Goal: Transaction & Acquisition: Purchase product/service

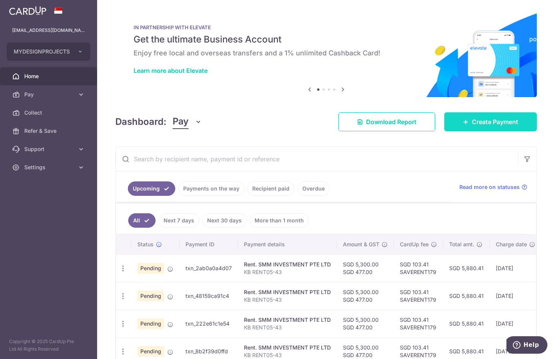
click at [481, 118] on span "Create Payment" at bounding box center [495, 121] width 46 height 9
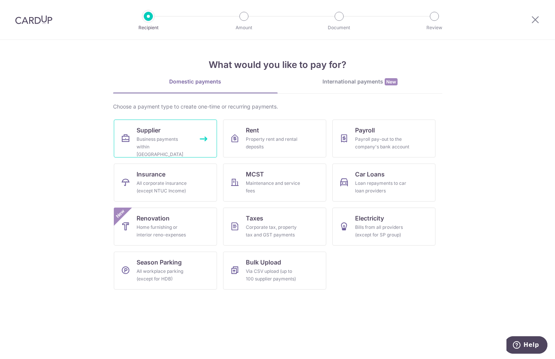
click at [143, 139] on div "Business payments within Singapore" at bounding box center [164, 146] width 55 height 23
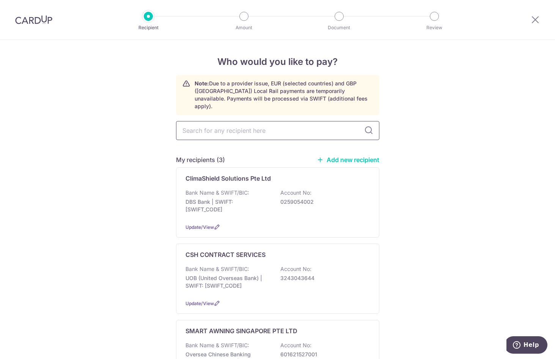
click at [208, 126] on input "text" at bounding box center [277, 130] width 203 height 19
click at [28, 18] on img at bounding box center [33, 19] width 37 height 9
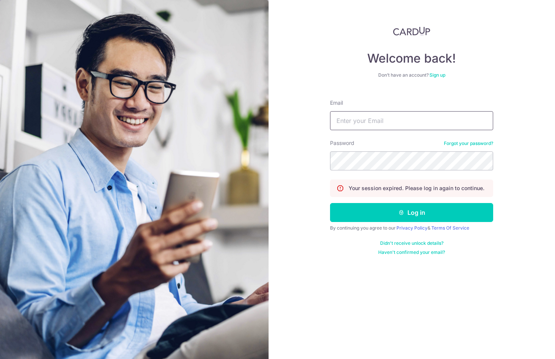
type input "projects@mydpssg.com"
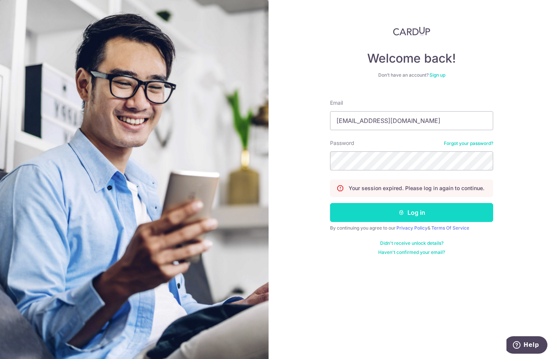
click at [367, 212] on button "Log in" at bounding box center [411, 212] width 163 height 19
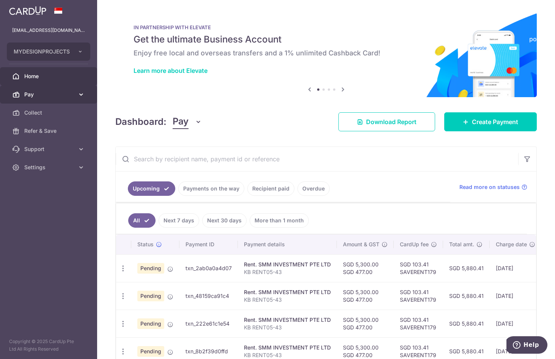
click at [32, 97] on span "Pay" at bounding box center [49, 95] width 50 height 8
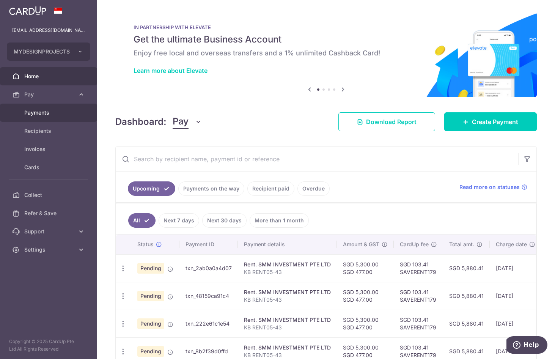
click at [37, 118] on link "Payments" at bounding box center [48, 113] width 97 height 18
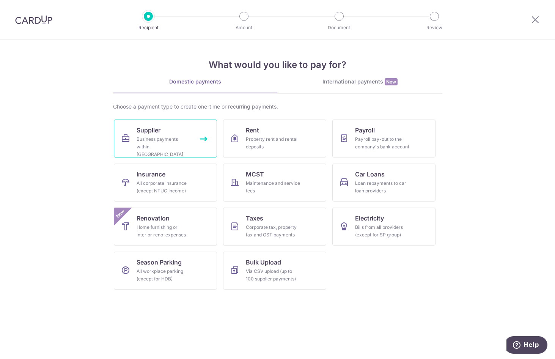
click at [162, 138] on div "Business payments within [GEOGRAPHIC_DATA]" at bounding box center [164, 146] width 55 height 23
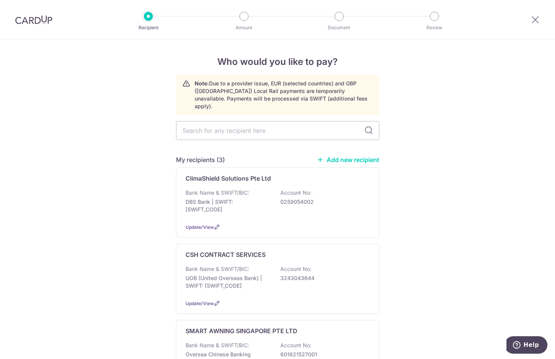
click at [323, 156] on link "Add new recipient" at bounding box center [348, 160] width 63 height 8
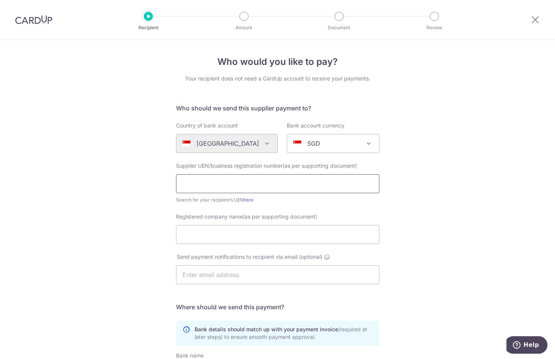
click at [220, 181] on input "text" at bounding box center [277, 183] width 203 height 19
click at [315, 145] on div "SGD" at bounding box center [327, 143] width 68 height 9
click at [192, 183] on input "text" at bounding box center [277, 183] width 203 height 19
click at [191, 188] on input "text" at bounding box center [277, 183] width 203 height 19
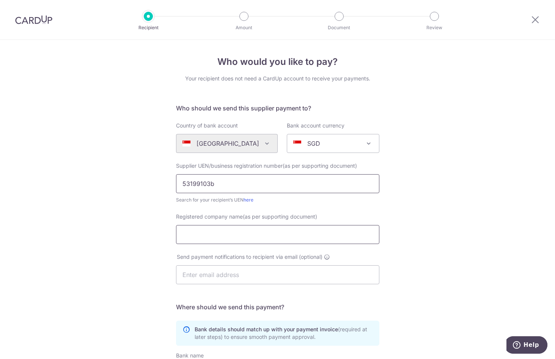
type input "53199103b"
click at [212, 235] on input "Registered company name(as per supporting document)" at bounding box center [277, 234] width 203 height 19
type input "o"
type input "ONG & LAI CONSTRUCTION"
click at [202, 273] on input "text" at bounding box center [277, 274] width 203 height 19
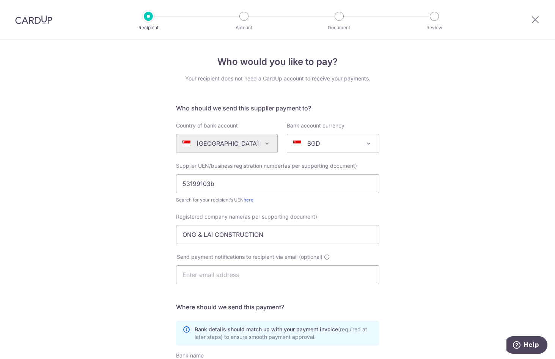
drag, startPoint x: 89, startPoint y: 271, endPoint x: 92, endPoint y: 268, distance: 4.3
click at [88, 271] on div "Who would you like to pay? Your recipient does not need a CardUp account to rec…" at bounding box center [277, 270] width 555 height 460
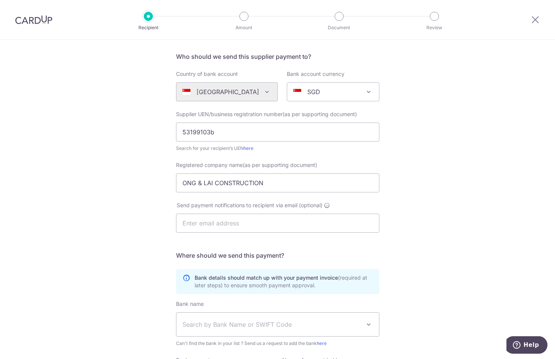
scroll to position [141, 0]
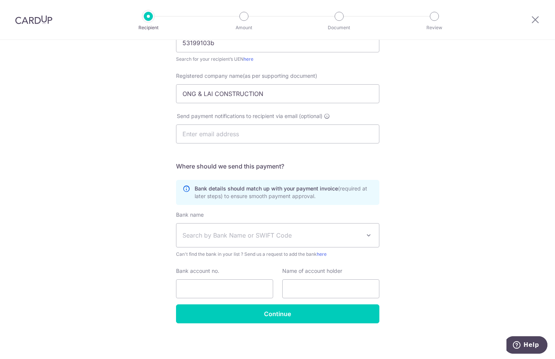
click at [226, 228] on span "Search by Bank Name or SWIFT Code" at bounding box center [277, 236] width 203 height 24
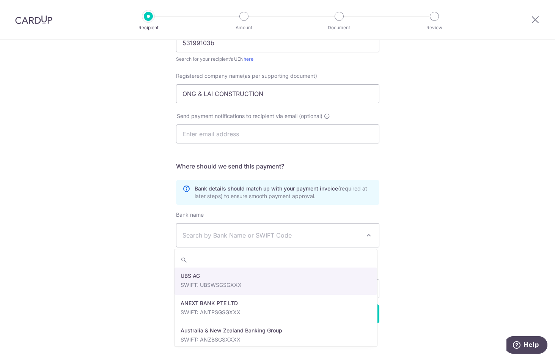
click at [226, 228] on span "Search by Bank Name or SWIFT Code" at bounding box center [277, 236] width 203 height 24
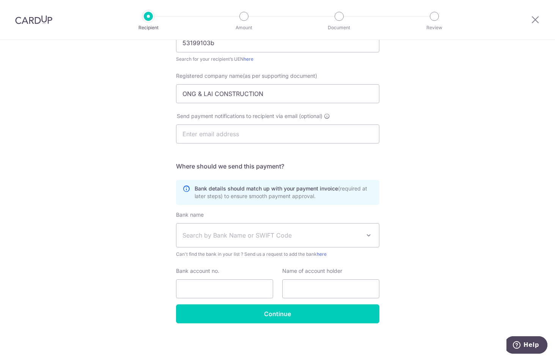
click at [224, 239] on span "Search by Bank Name or SWIFT Code" at bounding box center [272, 235] width 178 height 9
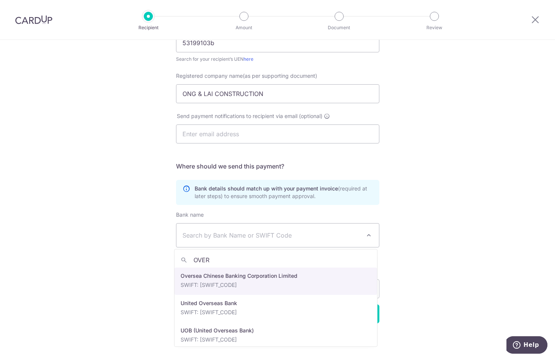
type input "OVER"
select select "12"
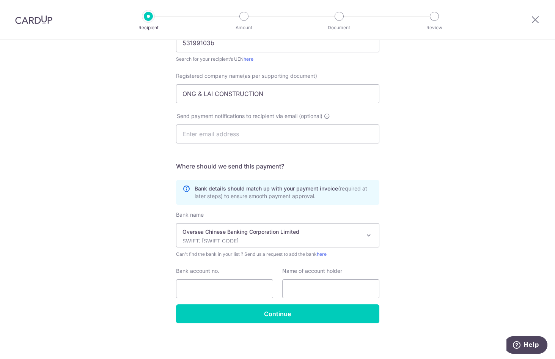
click at [82, 274] on div "Who would you like to pay? Your recipient does not need a CardUp account to rec…" at bounding box center [277, 129] width 555 height 460
click at [218, 291] on input "Bank account no." at bounding box center [224, 288] width 97 height 19
drag, startPoint x: 210, startPoint y: 291, endPoint x: 148, endPoint y: 296, distance: 62.8
click at [148, 296] on div "Who would you like to pay? Your recipient does not need a CardUp account to rec…" at bounding box center [277, 129] width 555 height 460
type input "641062799001"
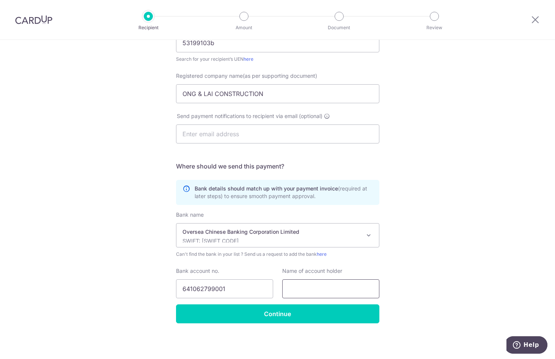
click at [316, 287] on input "text" at bounding box center [330, 288] width 97 height 19
click at [313, 295] on input "text" at bounding box center [330, 288] width 97 height 19
type input "ONG & LAI CONSTRUCTION"
click at [108, 219] on div "Who would you like to pay? Your recipient does not need a CardUp account to rec…" at bounding box center [277, 129] width 555 height 460
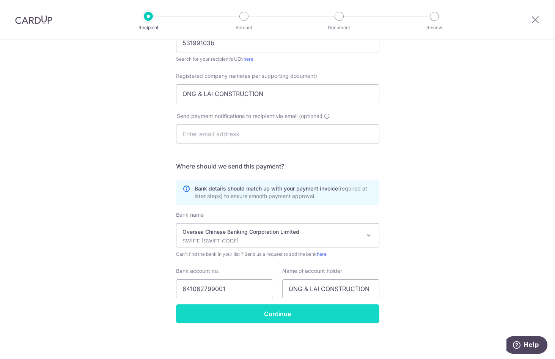
click at [242, 312] on input "Continue" at bounding box center [277, 313] width 203 height 19
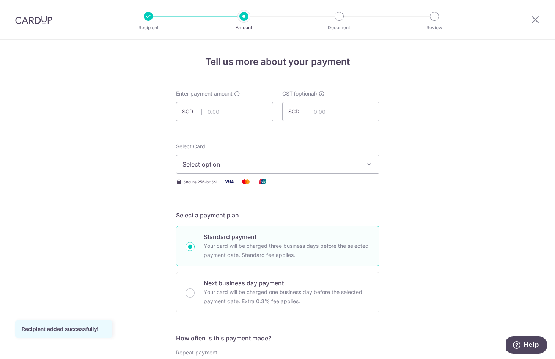
click at [249, 112] on input "text" at bounding box center [224, 111] width 97 height 19
type input "3,430.00"
click at [231, 165] on span "Select option" at bounding box center [271, 164] width 177 height 9
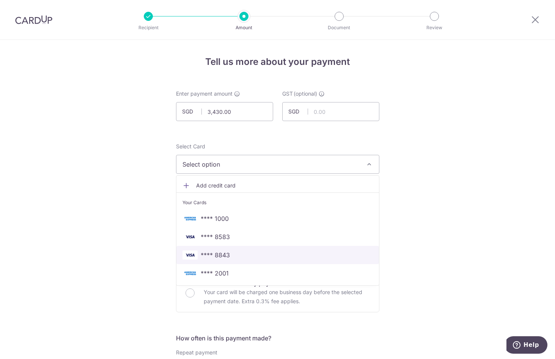
click at [209, 253] on span "**** 8843" at bounding box center [215, 254] width 29 height 9
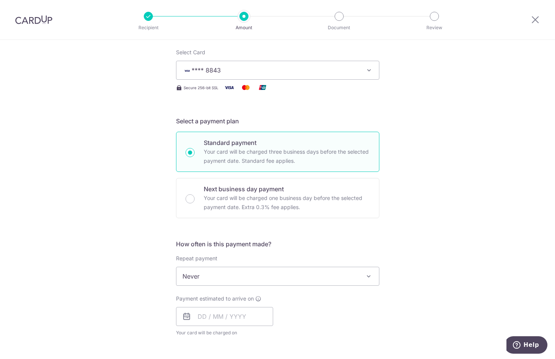
scroll to position [76, 0]
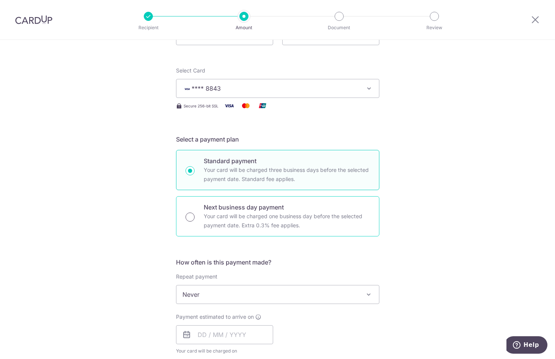
click at [187, 220] on input "Next business day payment Your card will be charged one business day before the…" at bounding box center [190, 217] width 9 height 9
radio input "true"
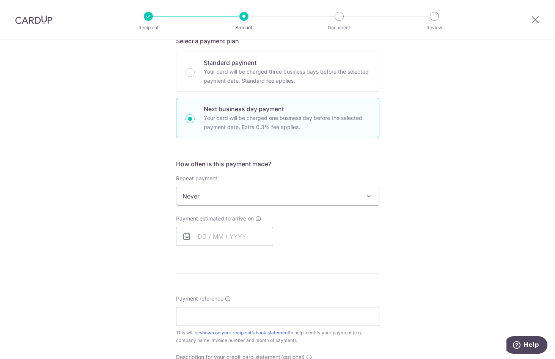
scroll to position [152, 0]
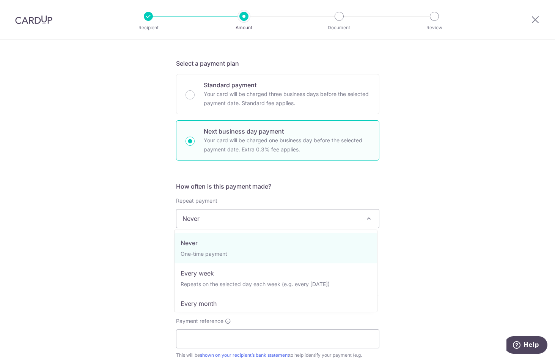
click at [226, 219] on span "Never" at bounding box center [277, 218] width 203 height 18
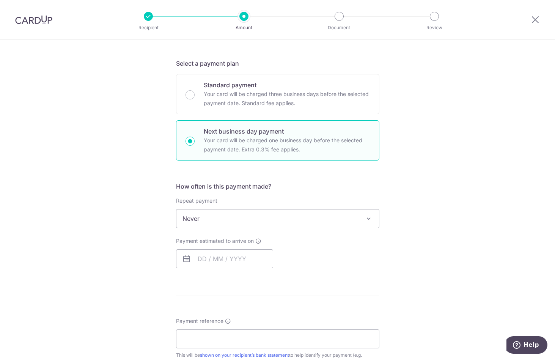
click at [226, 219] on span "Never" at bounding box center [277, 218] width 203 height 18
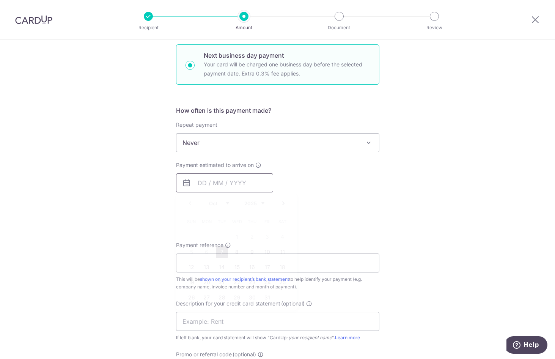
click at [200, 181] on input "text" at bounding box center [224, 182] width 97 height 19
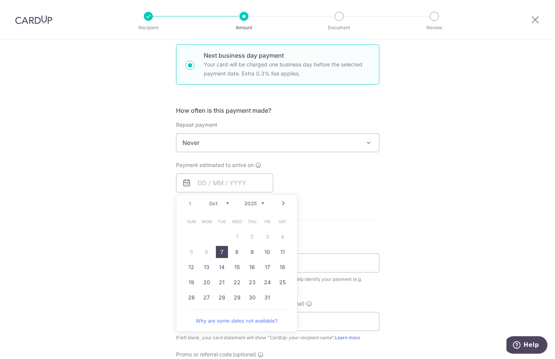
click at [217, 253] on link "7" at bounding box center [222, 252] width 12 height 12
type input "[DATE]"
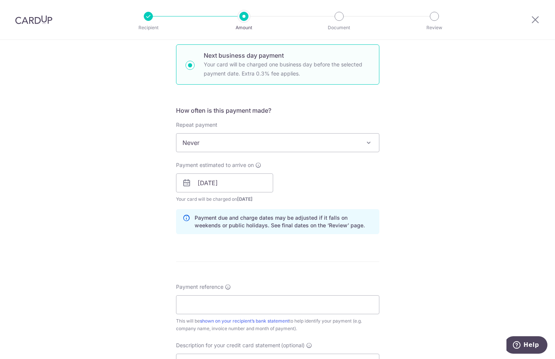
click at [127, 272] on div "Tell us more about your payment Enter payment amount SGD 3,430.00 3430.00 GST (…" at bounding box center [277, 214] width 555 height 805
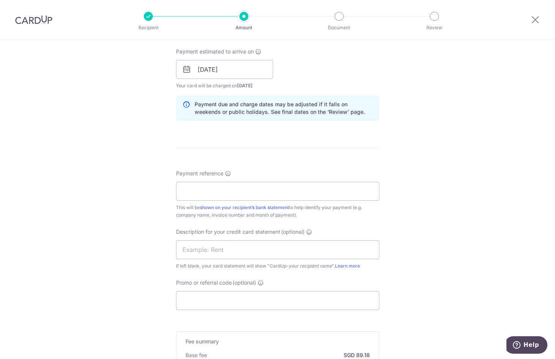
scroll to position [342, 0]
click at [214, 190] on input "Payment reference" at bounding box center [277, 190] width 203 height 19
click at [260, 193] on input "Payment reference" at bounding box center [277, 190] width 203 height 19
type input "F"
paste input "OL/P/ 9857a"
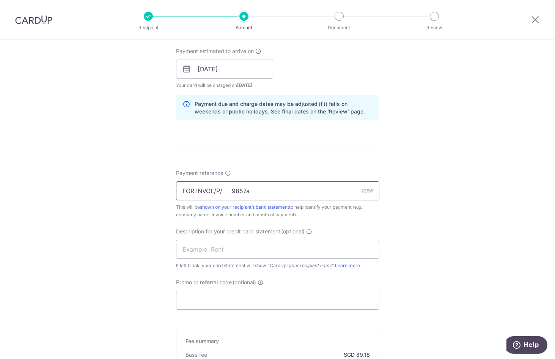
drag, startPoint x: 211, startPoint y: 188, endPoint x: 217, endPoint y: 199, distance: 12.1
click at [211, 188] on input "FOR INVOL/P/ 9857a" at bounding box center [277, 190] width 203 height 19
type input "FOR INVOLP9857a"
click at [220, 252] on input "text" at bounding box center [277, 249] width 203 height 19
type input "L"
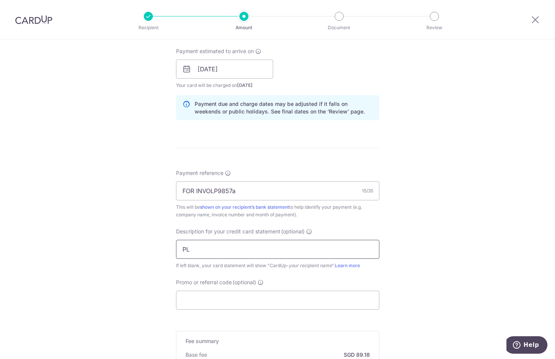
type input "P"
type input "LAI PLUMBING"
click at [268, 171] on div "Payment reference FOR INVOLP9857a 15/35 This will be shown on your recipient’s …" at bounding box center [277, 193] width 203 height 49
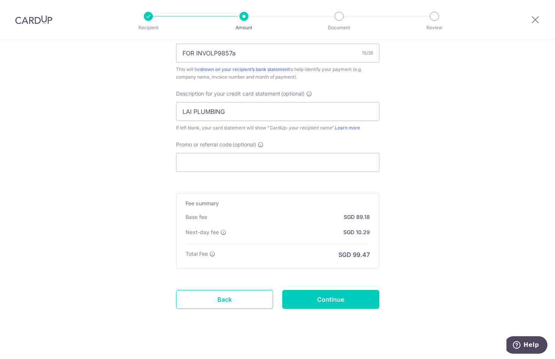
scroll to position [486, 0]
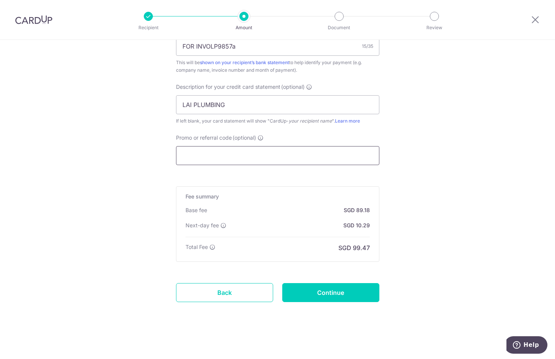
click at [211, 156] on input "Promo or referral code (optional)" at bounding box center [277, 155] width 203 height 19
click at [282, 220] on div "Base fee SGD 89.18 Extend fee Next-day fee SGD 10.29" at bounding box center [278, 221] width 184 height 31
click at [237, 157] on input "Promo or referral code (optional)" at bounding box center [277, 155] width 203 height 19
type input "BOFF185"
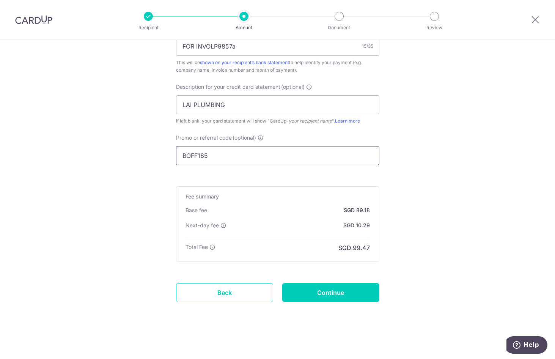
type input "225.00"
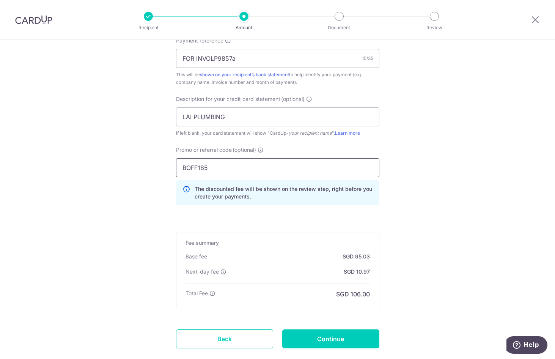
scroll to position [520, 0]
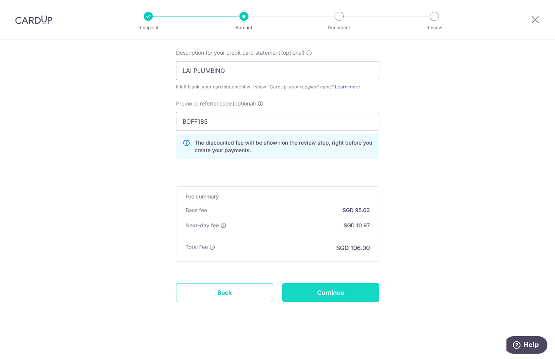
click at [315, 295] on input "Continue" at bounding box center [330, 292] width 97 height 19
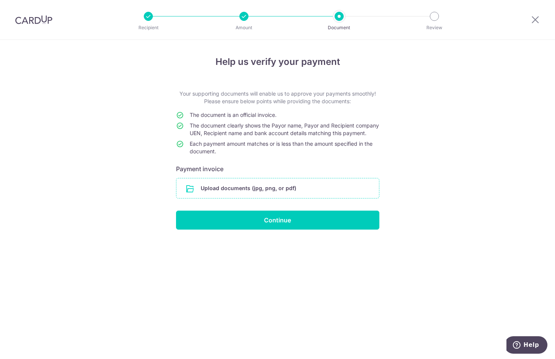
click at [246, 193] on input "file" at bounding box center [277, 188] width 203 height 20
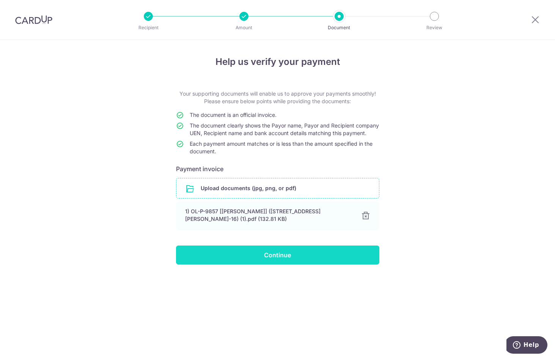
click at [284, 264] on input "Continue" at bounding box center [277, 255] width 203 height 19
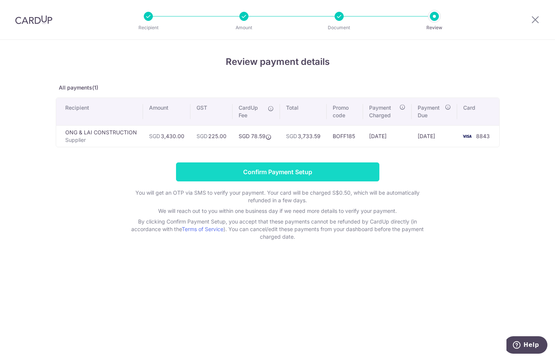
click at [290, 168] on input "Confirm Payment Setup" at bounding box center [277, 171] width 203 height 19
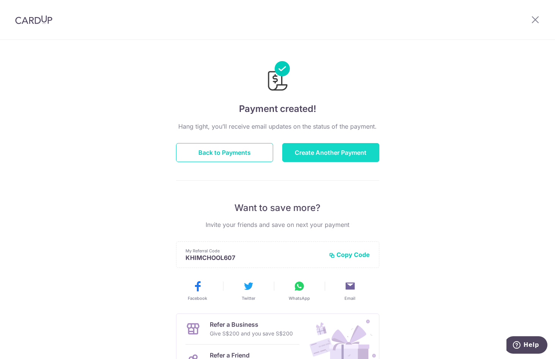
click at [335, 150] on button "Create Another Payment" at bounding box center [330, 152] width 97 height 19
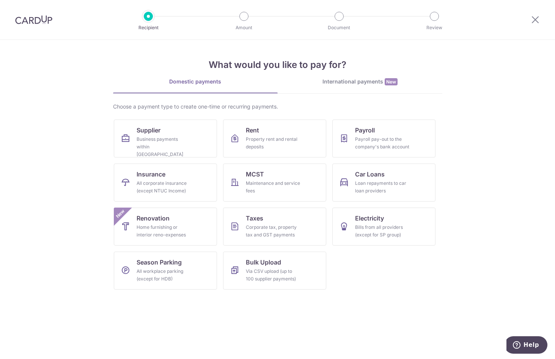
click at [538, 79] on section "What would you like to pay for? Domestic payments International payments New Ch…" at bounding box center [277, 199] width 555 height 319
click at [31, 27] on div at bounding box center [34, 19] width 68 height 39
click at [39, 18] on img at bounding box center [33, 19] width 37 height 9
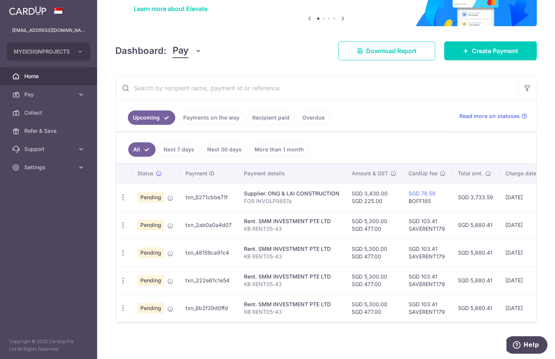
scroll to position [66, 0]
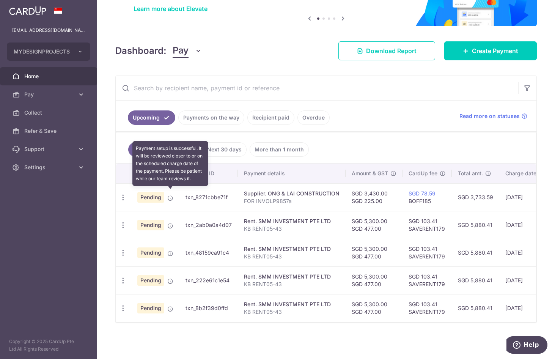
click at [169, 195] on icon at bounding box center [170, 198] width 6 height 6
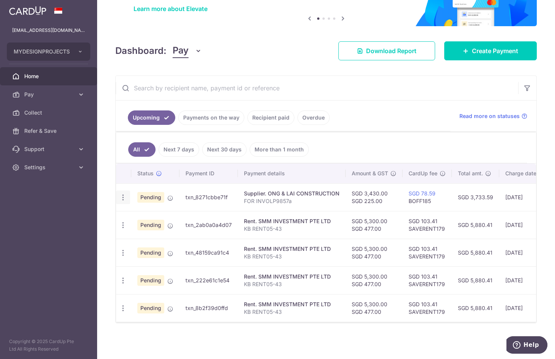
click at [121, 194] on icon "button" at bounding box center [123, 198] width 8 height 8
click at [121, 195] on icon "button" at bounding box center [123, 198] width 8 height 8
click at [76, 225] on aside "[EMAIL_ADDRESS][DOMAIN_NAME] MYDESIGNPROJECTS Add new company MYDESIGNPROJECTS …" at bounding box center [48, 179] width 97 height 359
click at [53, 48] on span "MYDESIGNPROJECTS" at bounding box center [42, 52] width 56 height 8
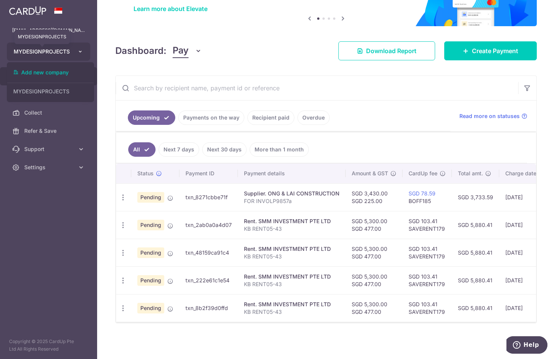
click at [53, 49] on span "MYDESIGNPROJECTS" at bounding box center [42, 52] width 56 height 8
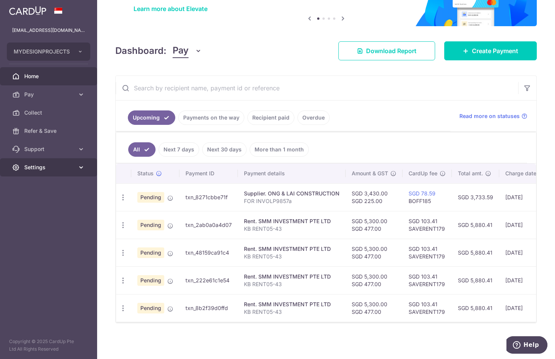
click at [47, 168] on span "Settings" at bounding box center [49, 168] width 50 height 8
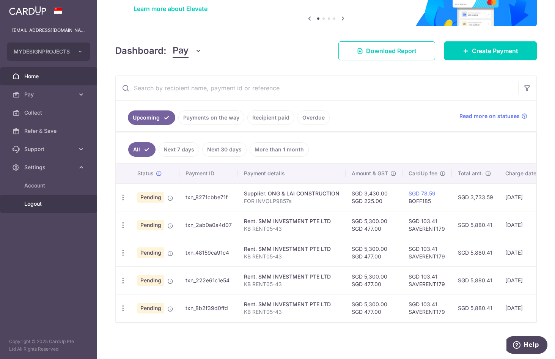
click at [52, 207] on span "Logout" at bounding box center [49, 204] width 50 height 8
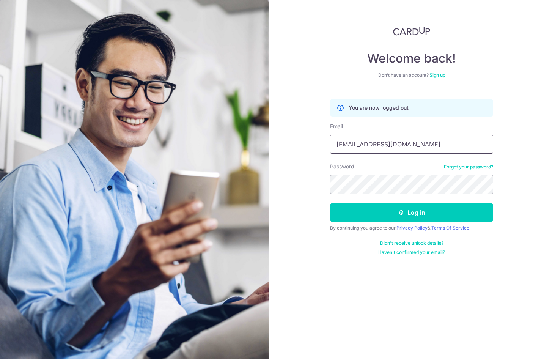
click at [402, 143] on input "[EMAIL_ADDRESS][DOMAIN_NAME]" at bounding box center [411, 144] width 163 height 19
type input "[EMAIL_ADDRESS][DOMAIN_NAME]"
click at [409, 211] on button "Log in" at bounding box center [411, 212] width 163 height 19
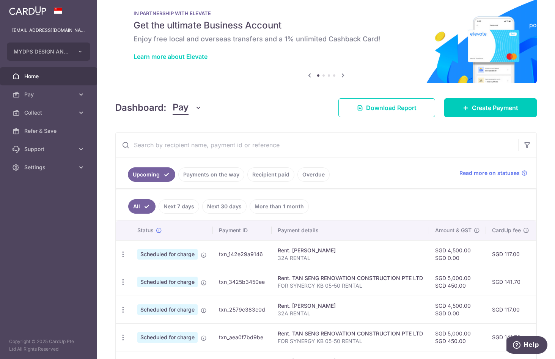
scroll to position [172, 0]
